Goal: Task Accomplishment & Management: Use online tool/utility

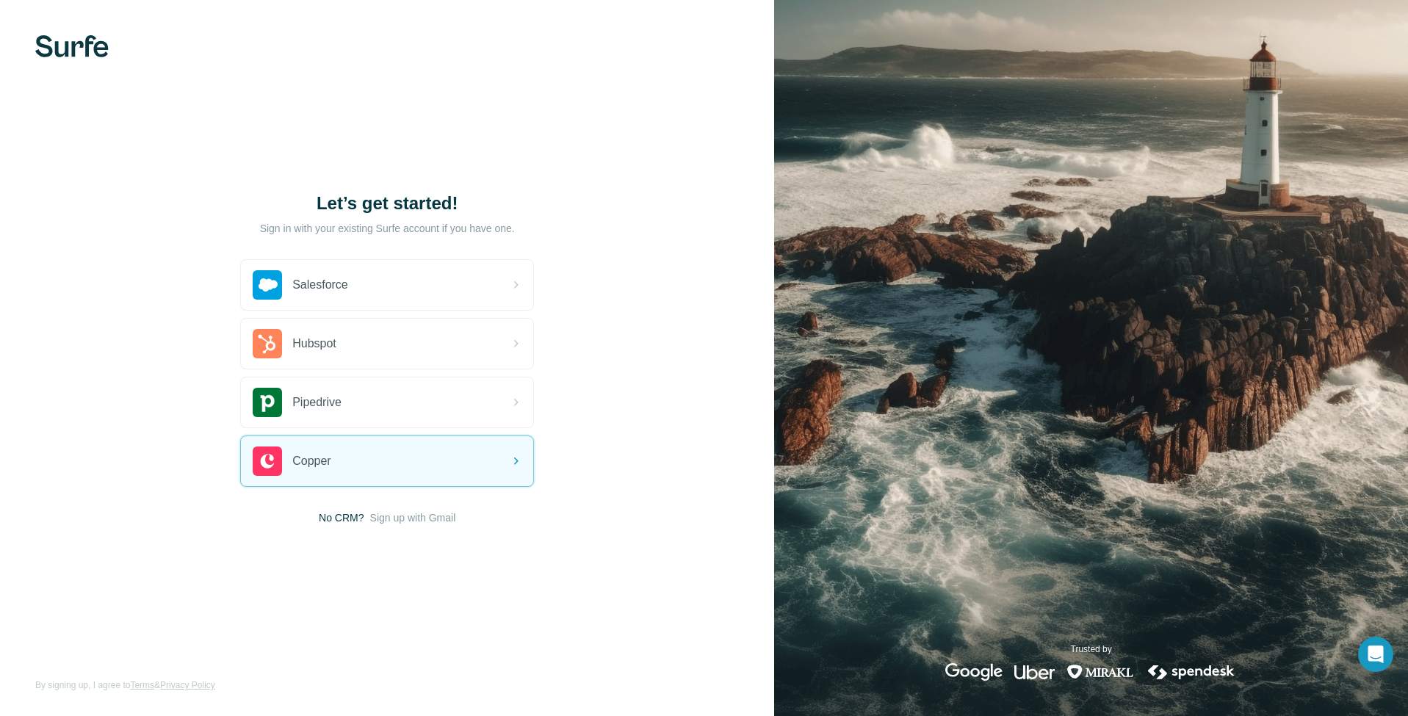
click at [445, 515] on span "Sign up with Gmail" at bounding box center [413, 518] width 86 height 15
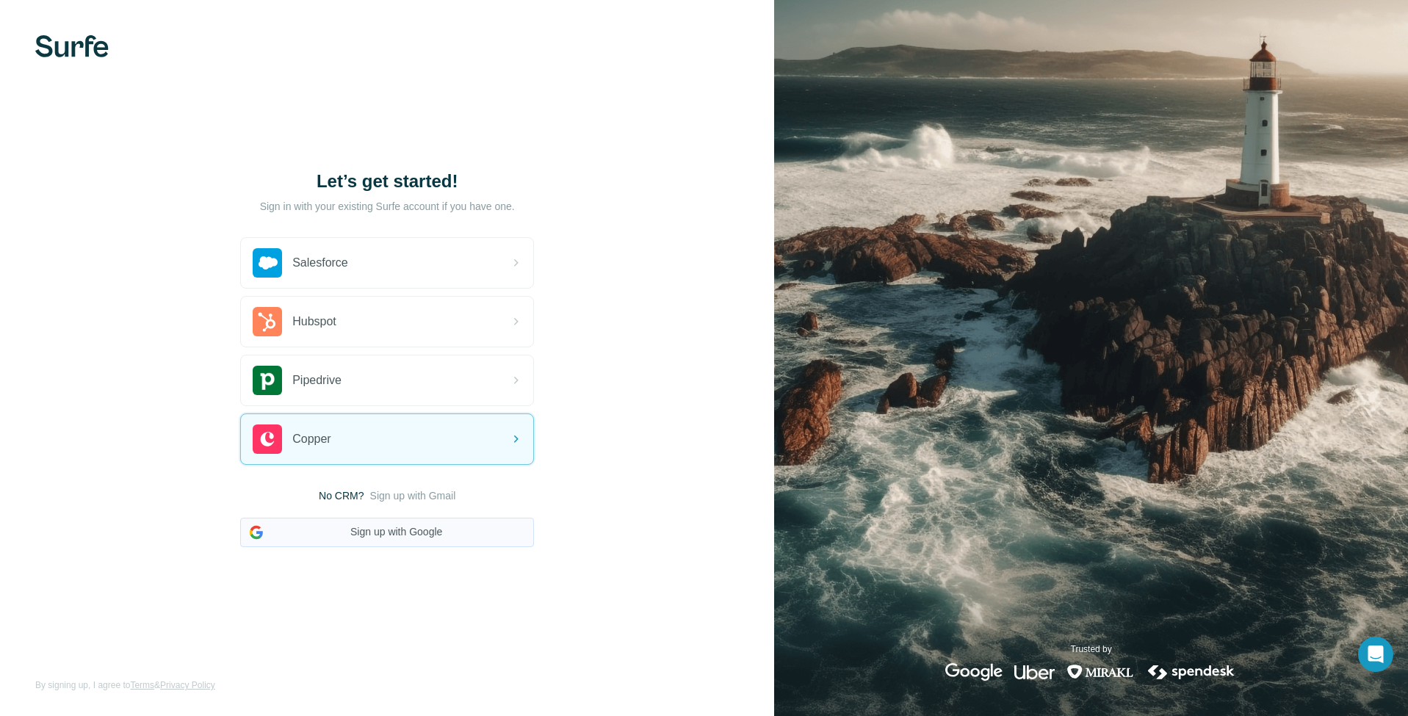
click at [433, 541] on button "Sign up with Google" at bounding box center [387, 532] width 294 height 29
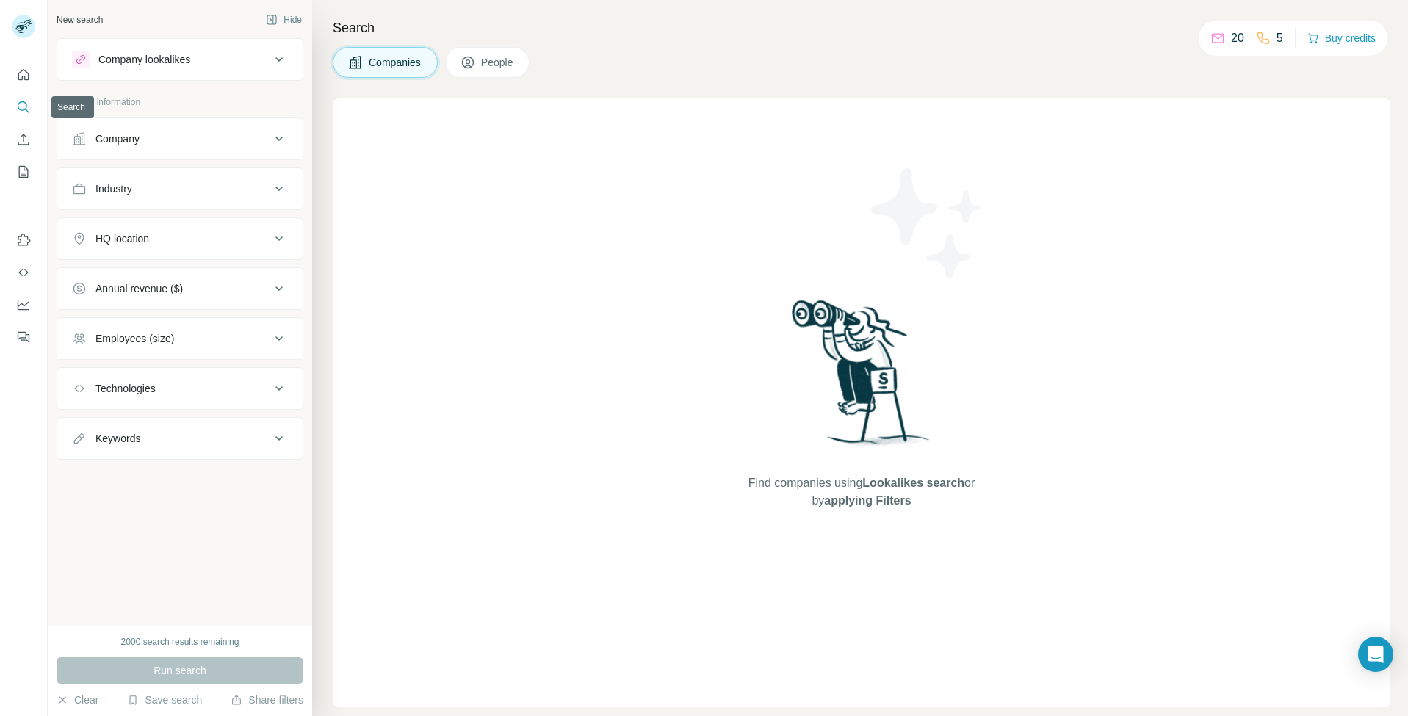
click at [28, 109] on icon "Search" at bounding box center [23, 107] width 15 height 15
click at [704, 289] on div "Find companies using Lookalikes search or by applying Filters" at bounding box center [862, 402] width 1058 height 609
click at [493, 71] on button "People" at bounding box center [487, 62] width 85 height 31
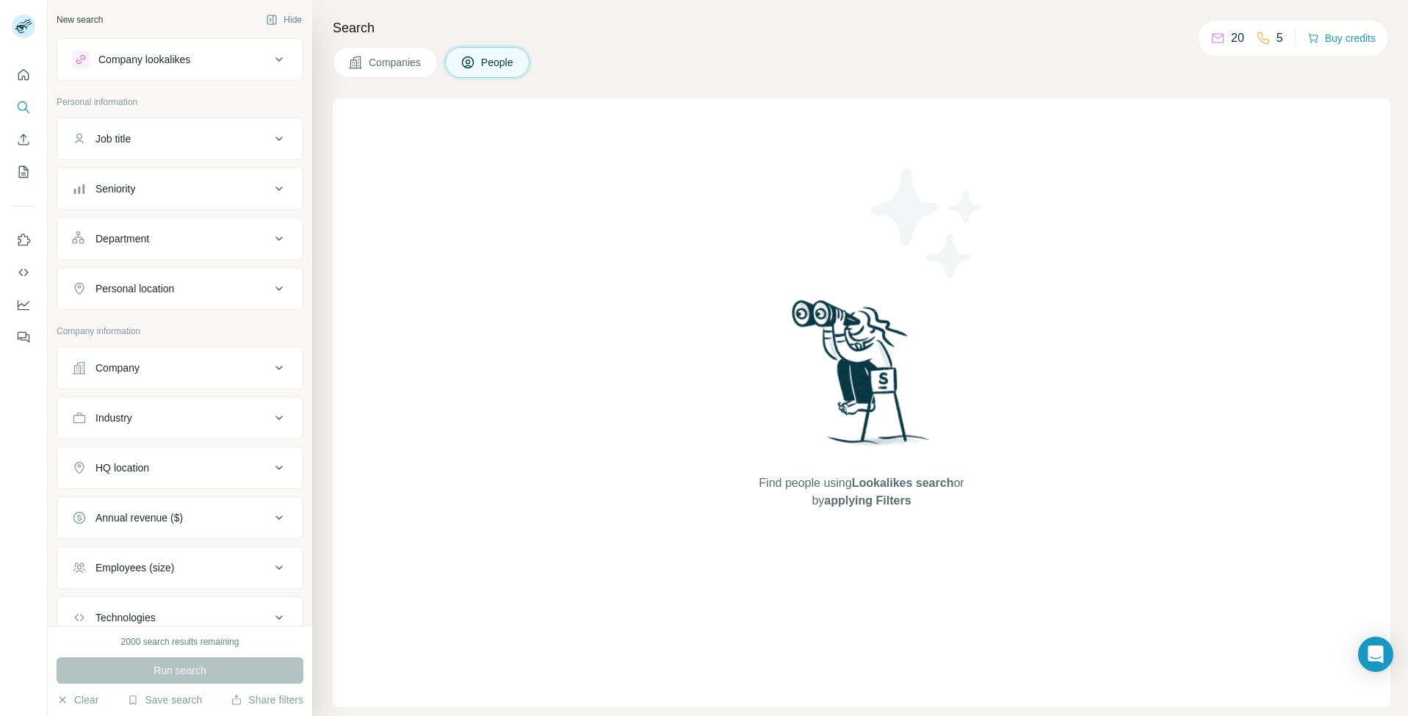
click at [662, 289] on div "Find people using Lookalikes search or by applying Filters" at bounding box center [862, 402] width 1058 height 609
click at [17, 109] on icon "Search" at bounding box center [23, 107] width 15 height 15
click at [165, 58] on div "Company lookalikes" at bounding box center [144, 59] width 92 height 15
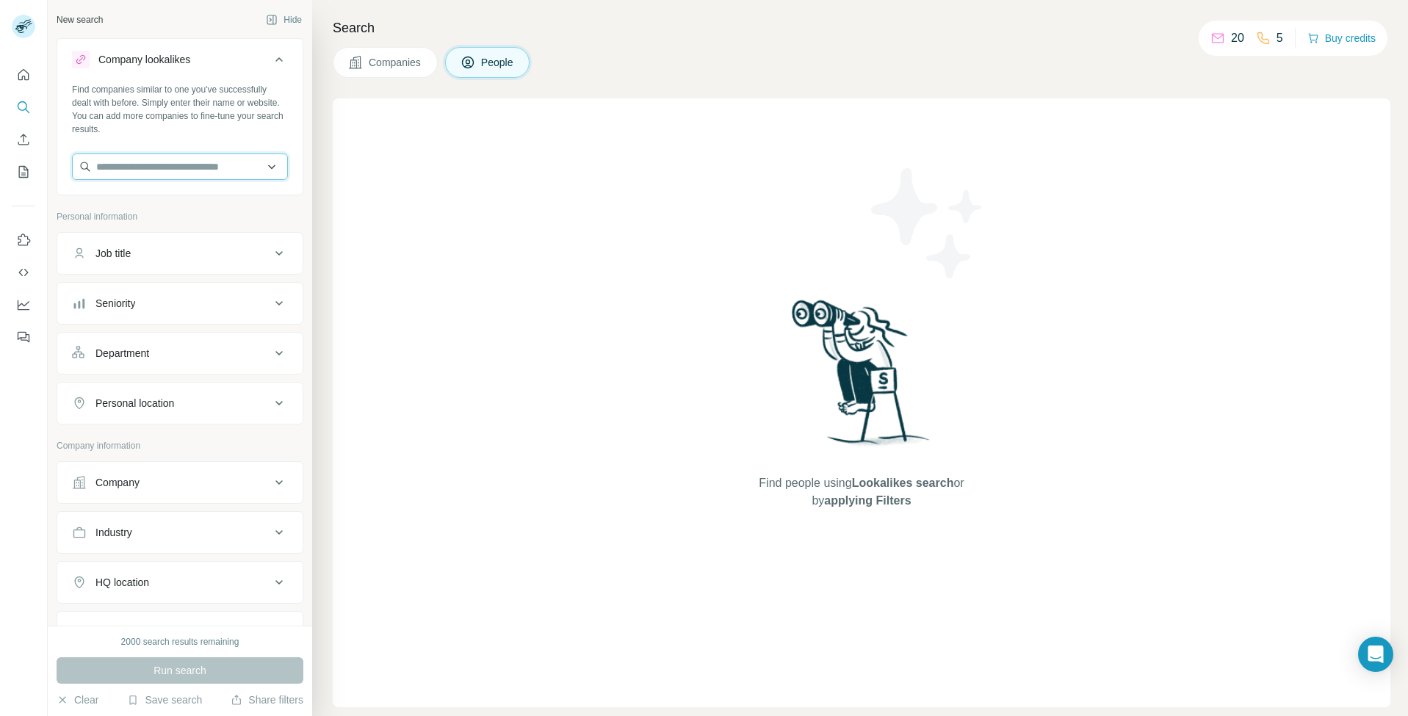
click at [162, 159] on input "text" at bounding box center [180, 167] width 216 height 26
click at [31, 242] on button "Use Surfe on LinkedIn" at bounding box center [24, 240] width 24 height 26
